Goal: Task Accomplishment & Management: Manage account settings

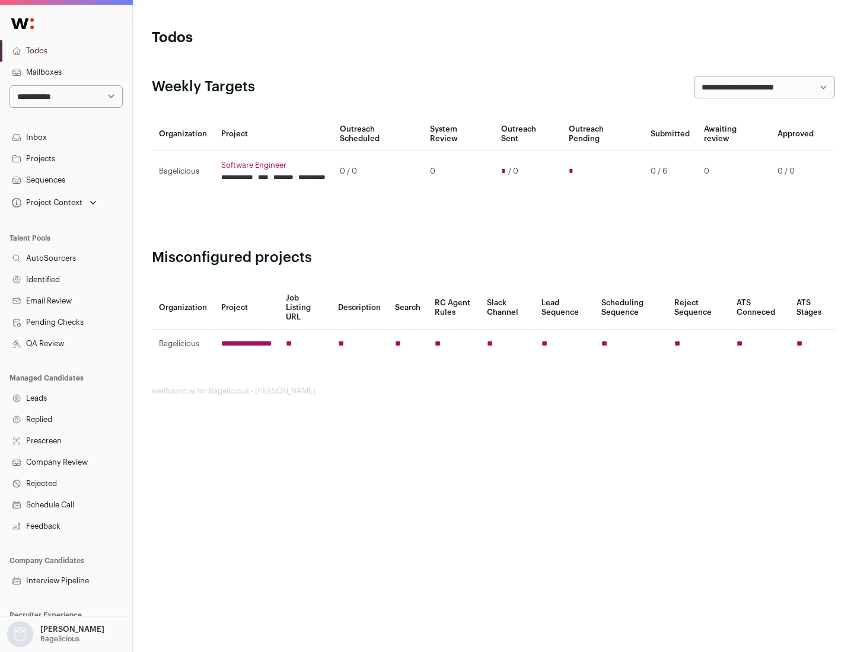
click at [66, 158] on link "Projects" at bounding box center [66, 158] width 132 height 21
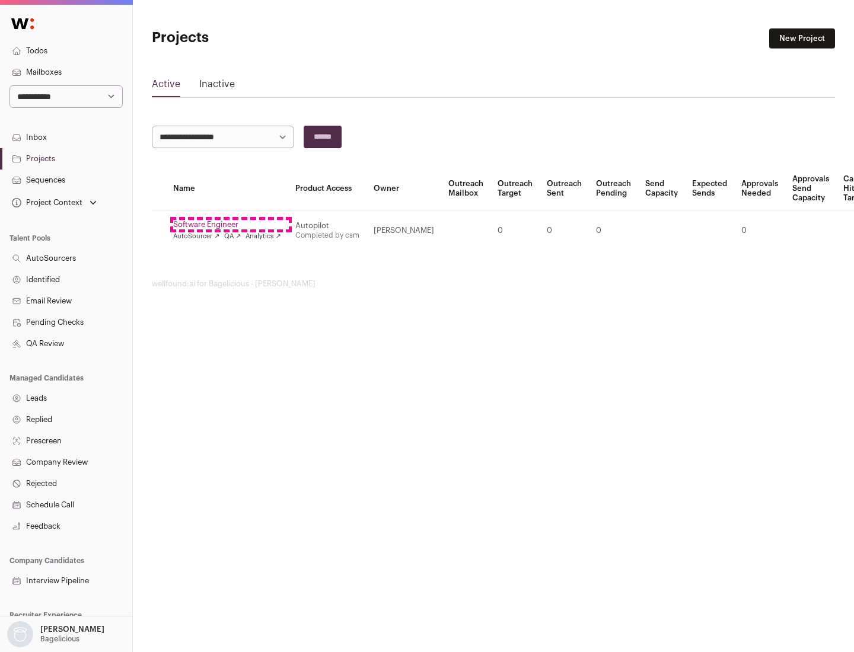
click at [231, 225] on link "Software Engineer" at bounding box center [227, 224] width 108 height 9
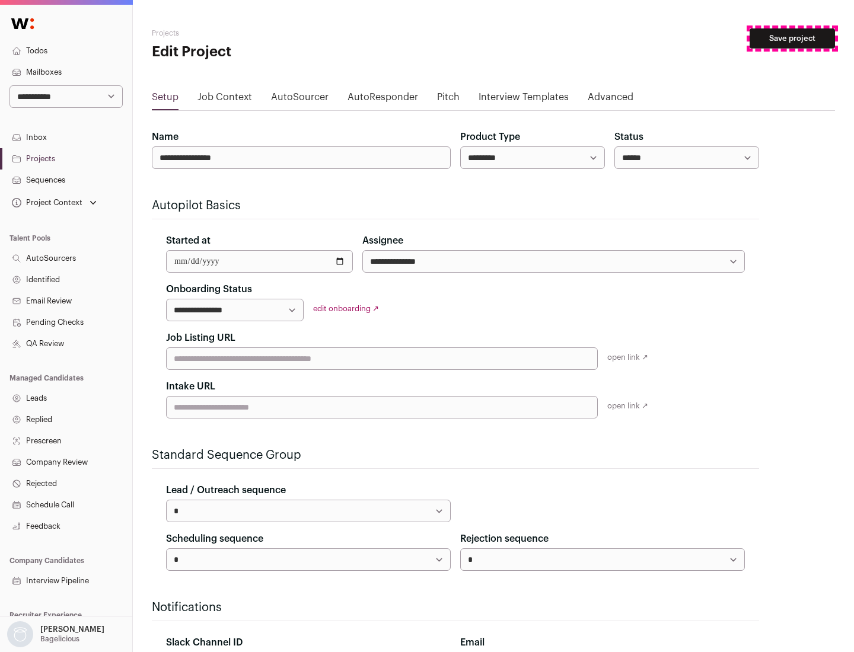
click at [792, 39] on button "Save project" at bounding box center [791, 38] width 85 height 20
